Goal: Task Accomplishment & Management: Manage account settings

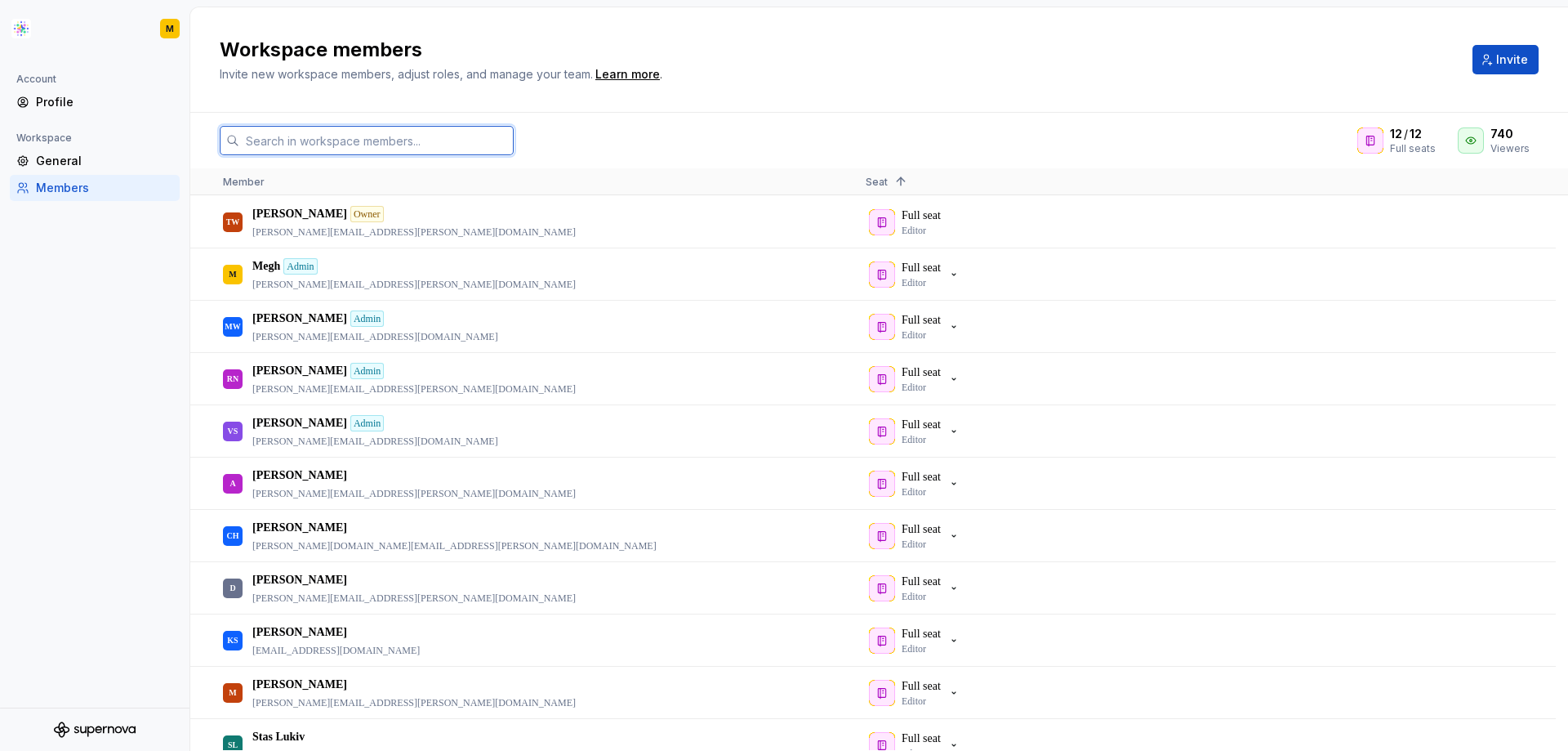
click at [420, 143] on input "text" at bounding box center [376, 140] width 274 height 30
paste input "[PERSON_NAME][EMAIL_ADDRESS][PERSON_NAME][DOMAIN_NAME]"
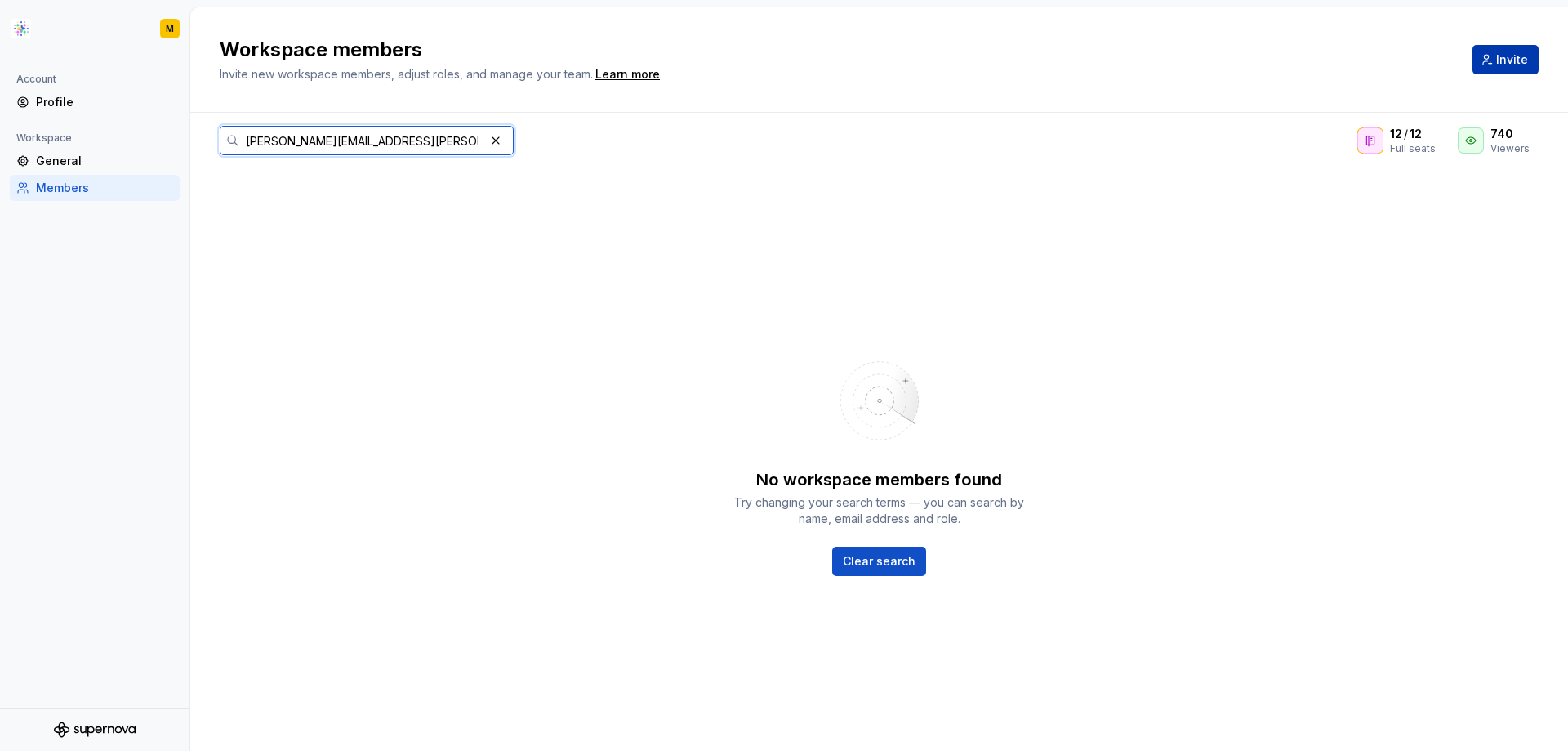
type input "[PERSON_NAME][EMAIL_ADDRESS][PERSON_NAME][DOMAIN_NAME]"
click at [1497, 64] on span "Invite" at bounding box center [1512, 59] width 32 height 16
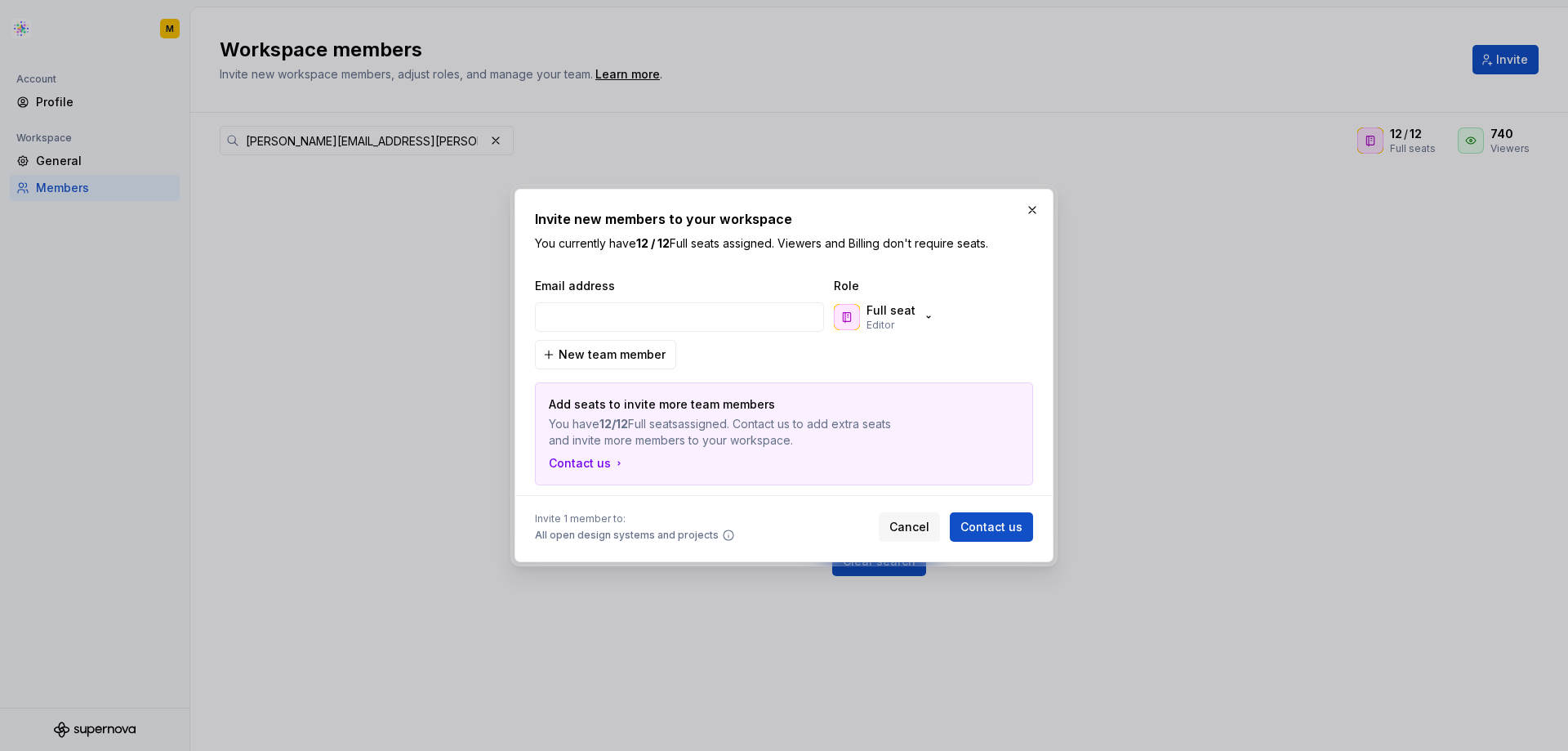
type input "[PERSON_NAME][EMAIL_ADDRESS][PERSON_NAME][DOMAIN_NAME]"
click at [913, 316] on div "Full seat Editor" at bounding box center [885, 316] width 101 height 30
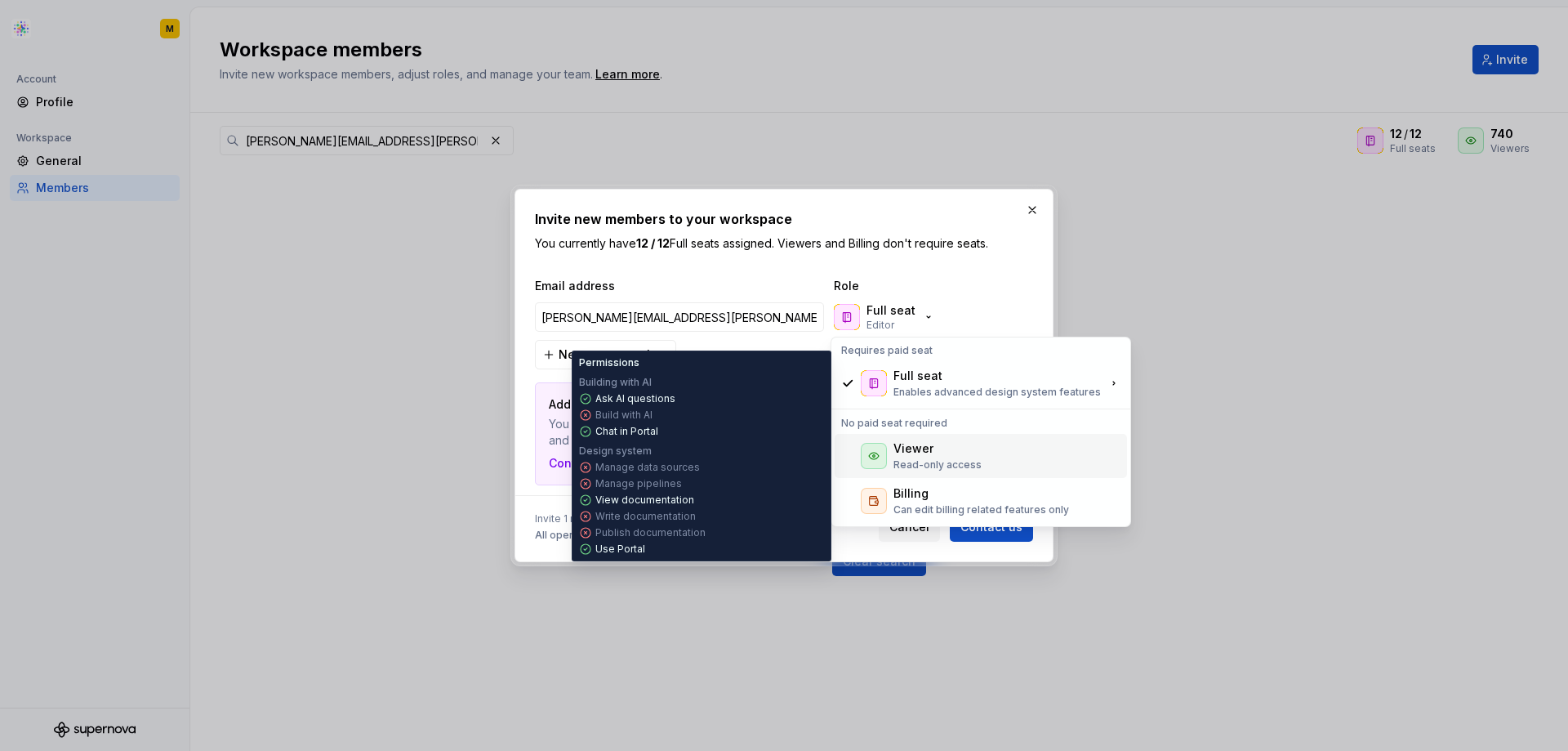
click at [922, 445] on div "Viewer" at bounding box center [913, 448] width 40 height 16
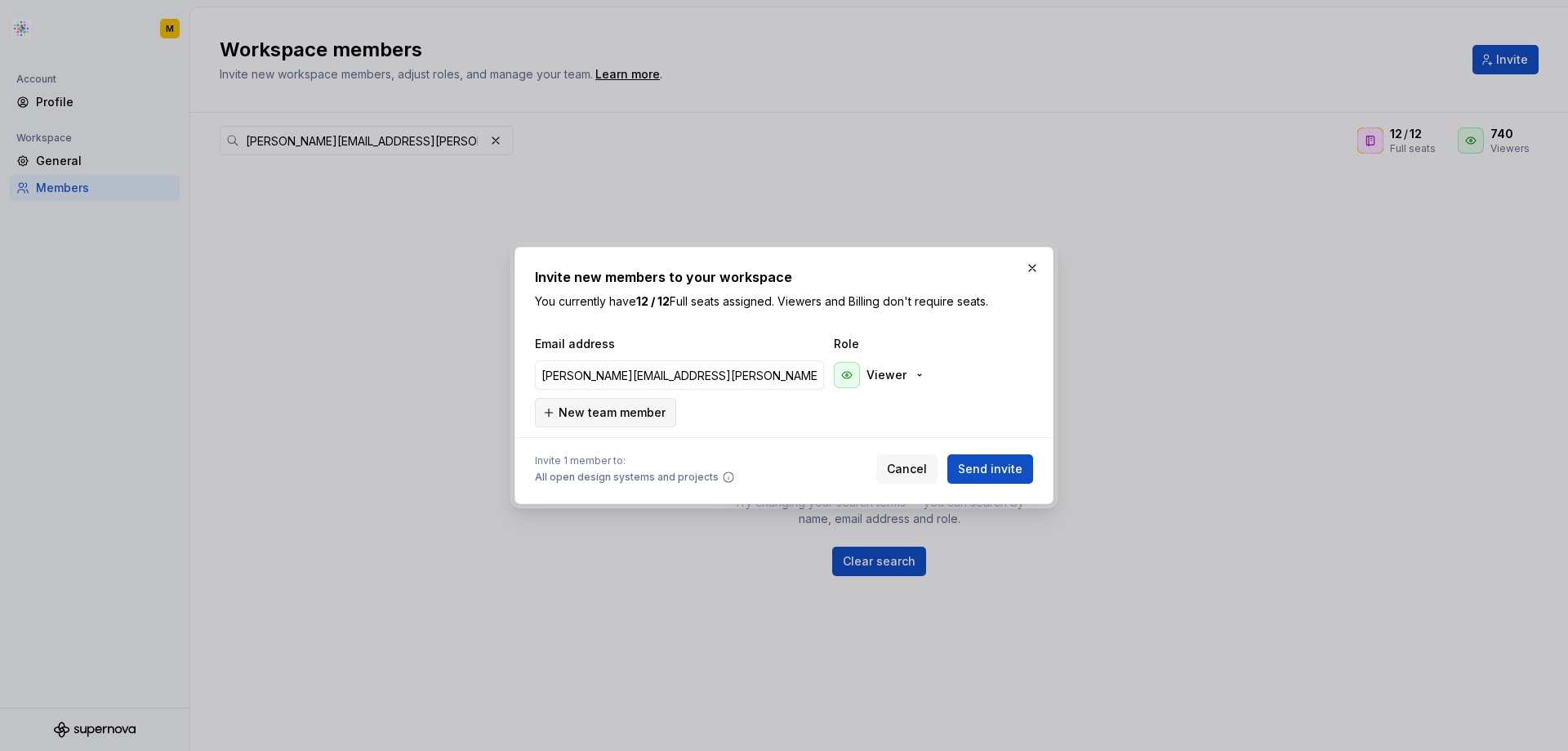
click at [630, 408] on span "New team member" at bounding box center [612, 412] width 107 height 16
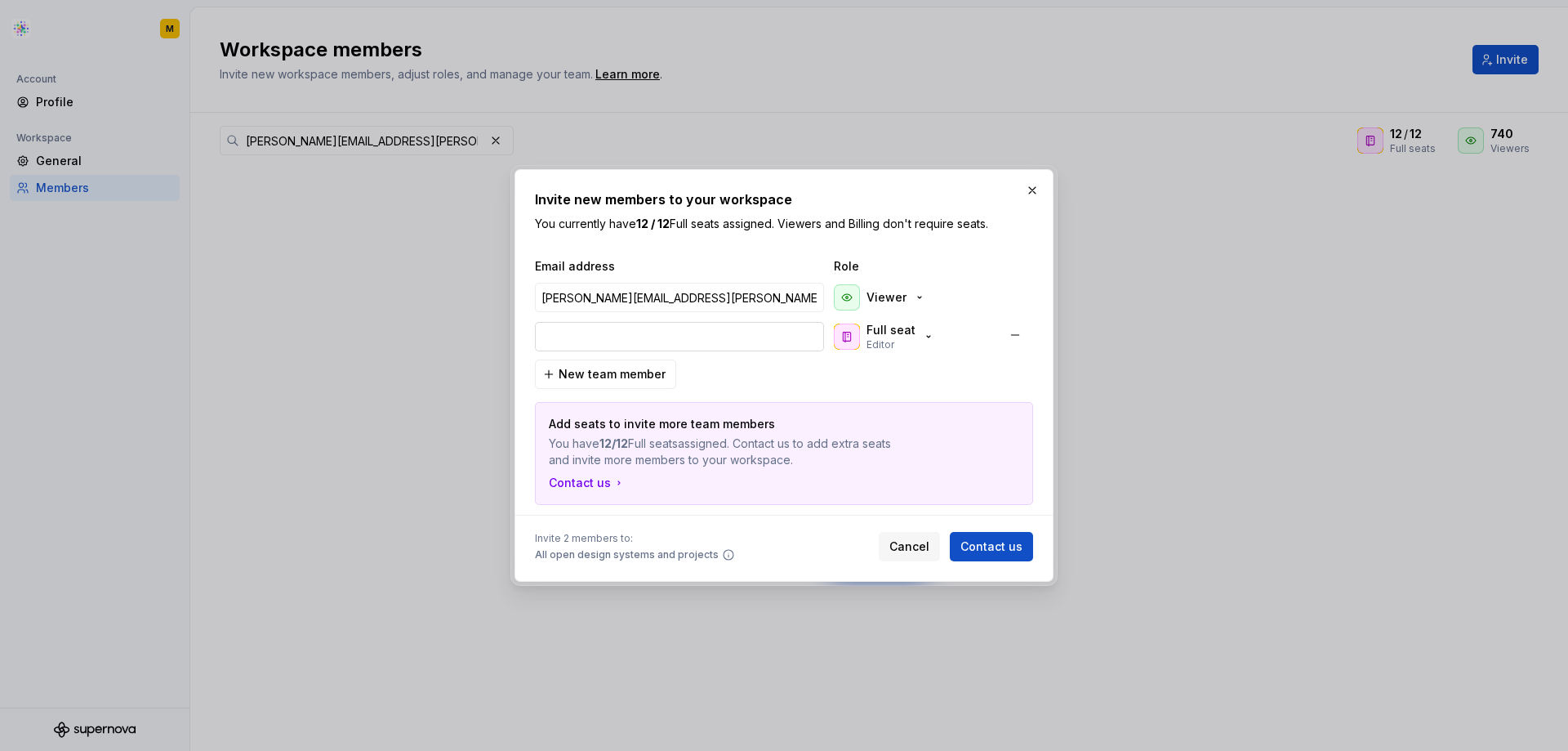
click at [720, 328] on input "email" at bounding box center [679, 336] width 290 height 30
paste input "[PERSON_NAME][EMAIL_ADDRESS][PERSON_NAME][PERSON_NAME][DOMAIN_NAME]"
type input "[PERSON_NAME][EMAIL_ADDRESS][PERSON_NAME][PERSON_NAME][DOMAIN_NAME]"
click at [914, 334] on div "Full seat Editor" at bounding box center [885, 336] width 101 height 30
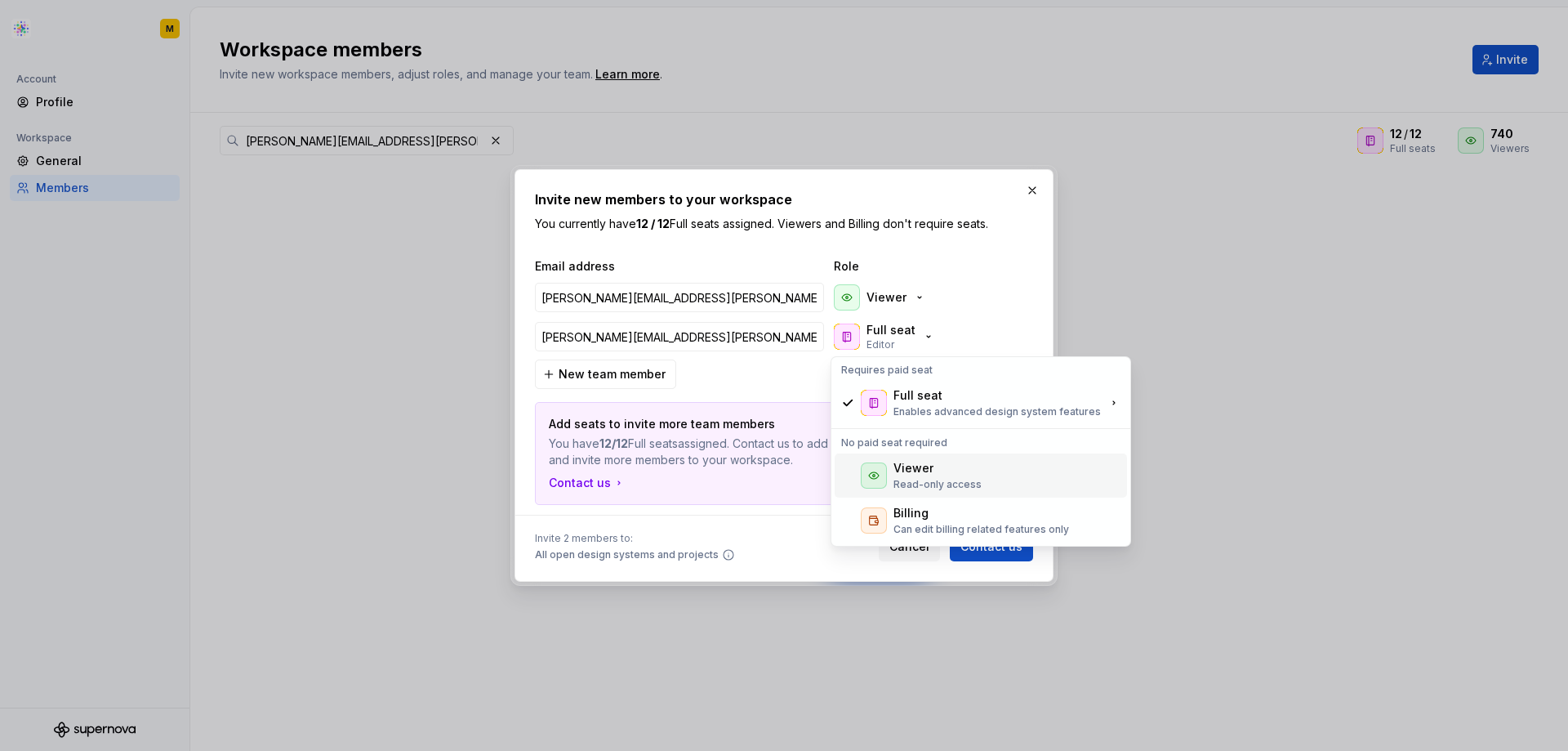
click at [930, 477] on div "Viewer Read-only access" at bounding box center [937, 475] width 88 height 31
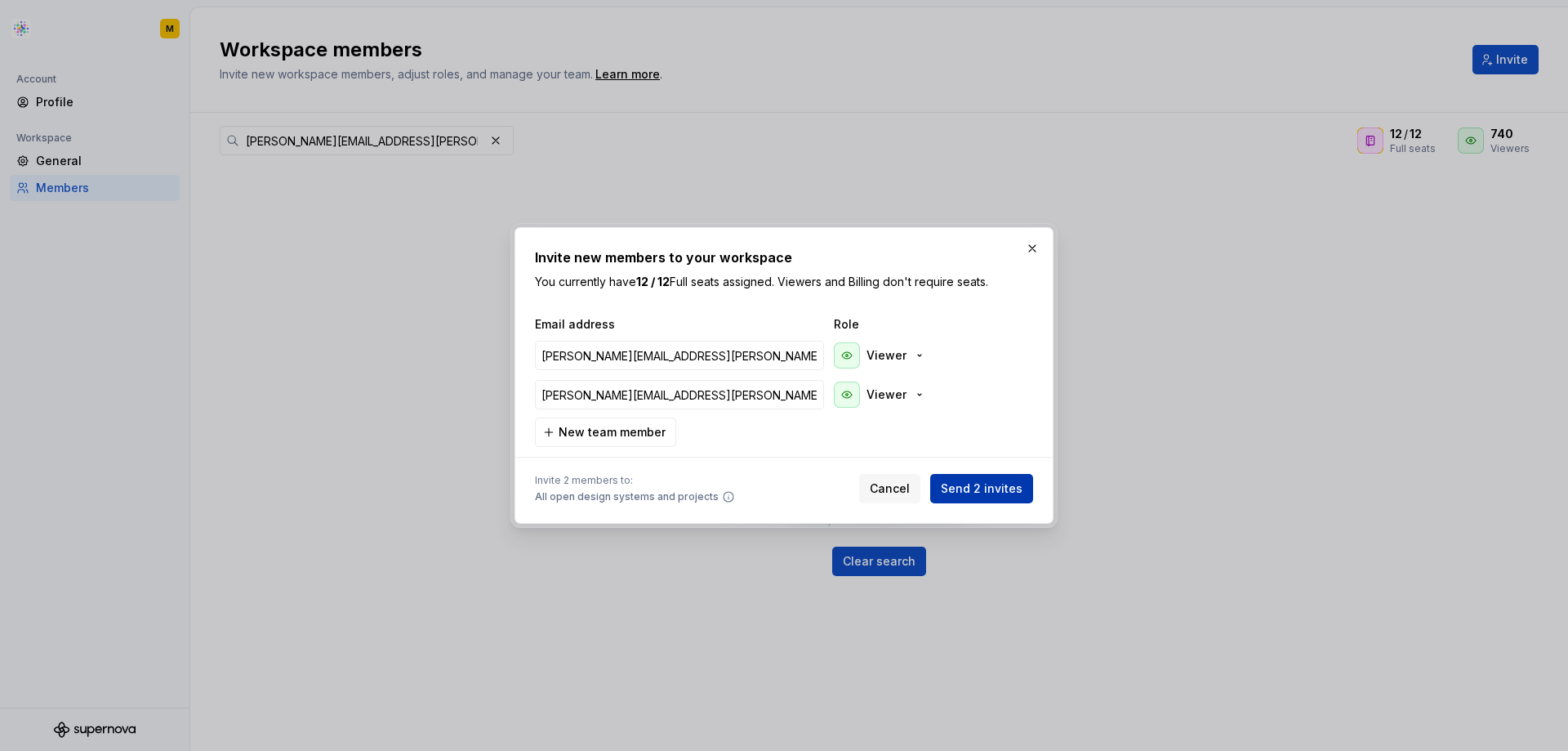
click at [970, 487] on span "Send 2 invites" at bounding box center [981, 488] width 81 height 16
